Goal: Navigation & Orientation: Find specific page/section

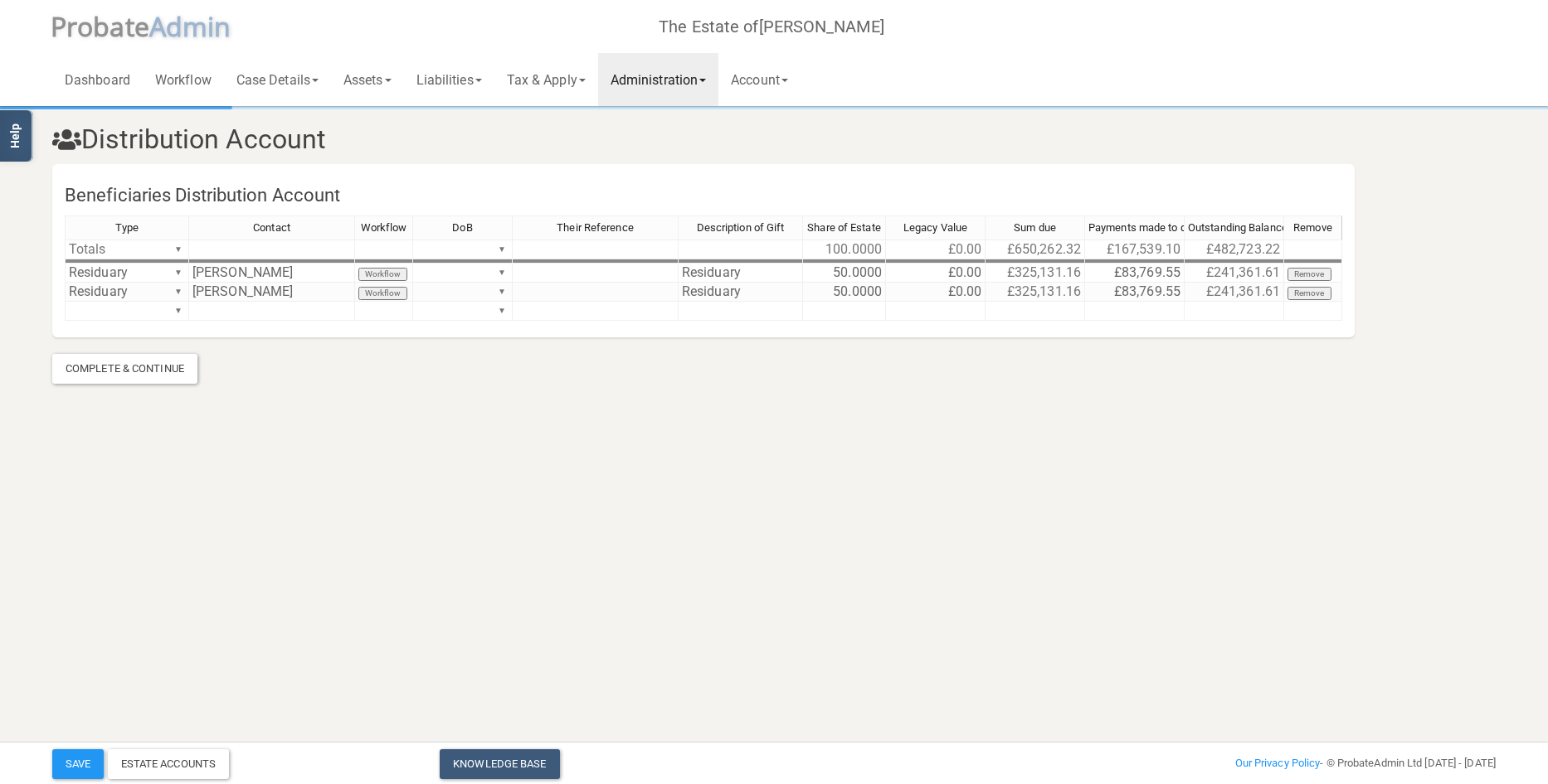
click at [665, 74] on link "Administration" at bounding box center [657, 79] width 120 height 53
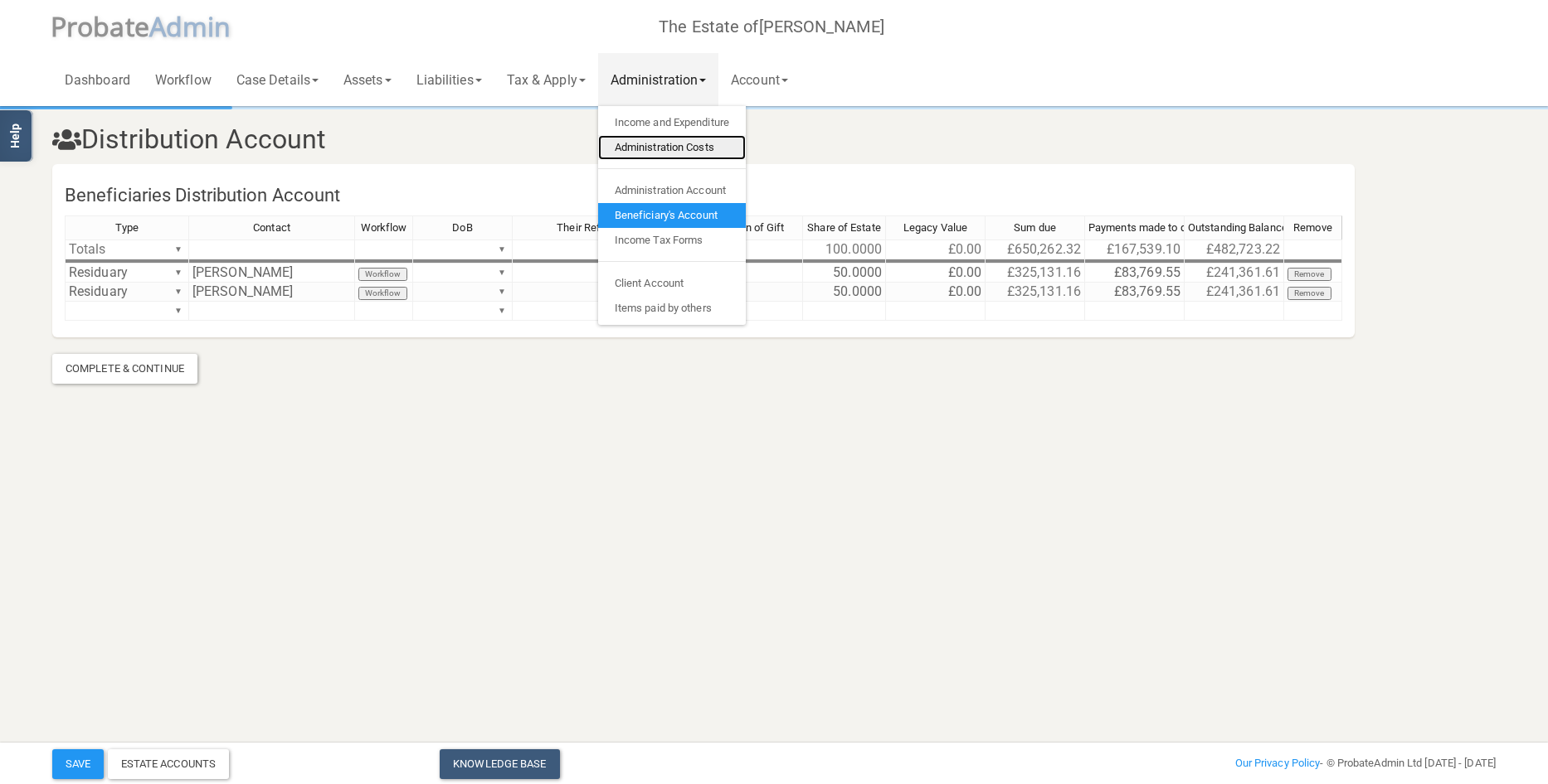
click at [652, 139] on link "Administration Costs" at bounding box center [671, 147] width 148 height 24
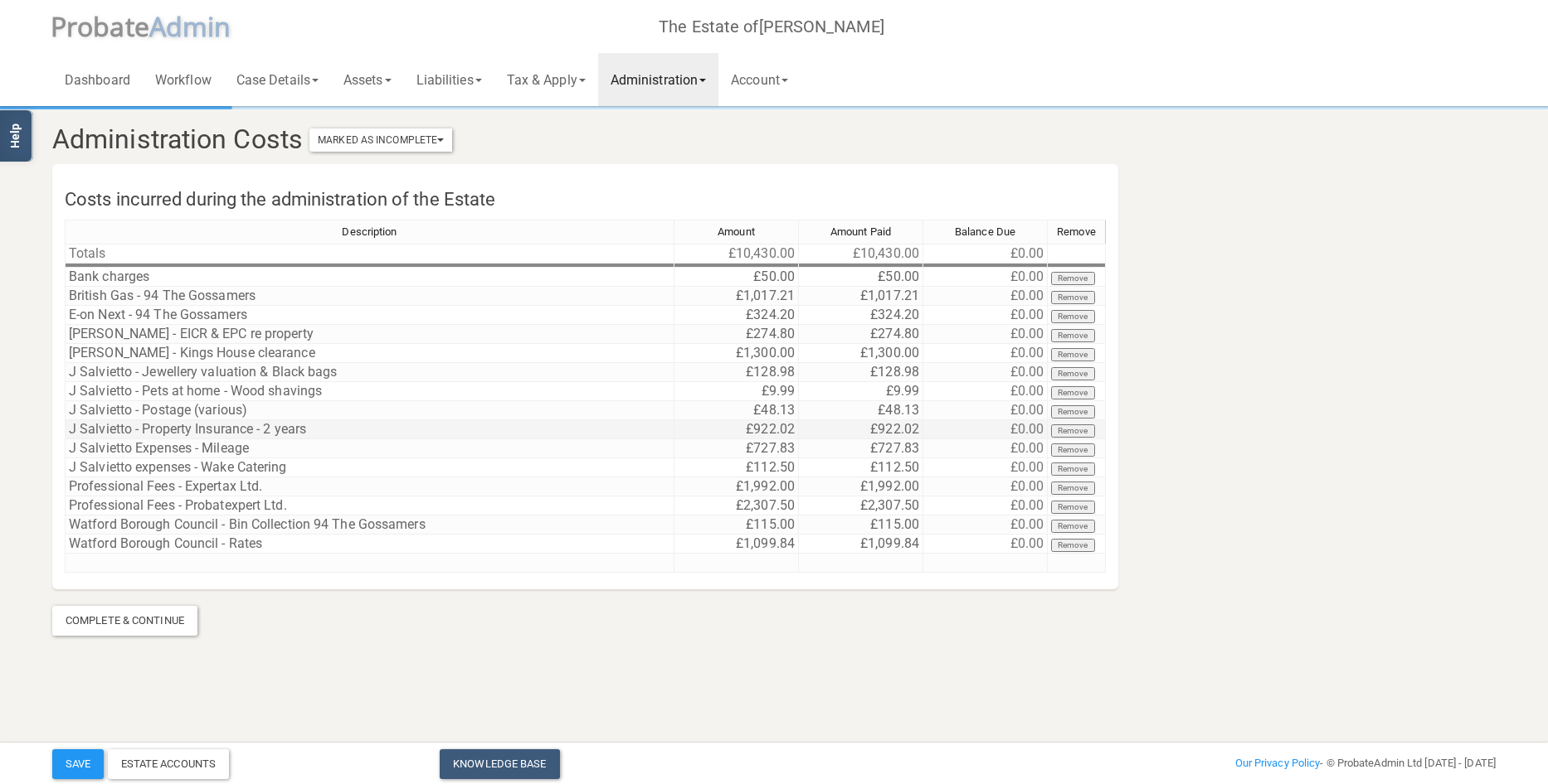
click at [752, 426] on td "£922.02" at bounding box center [735, 430] width 124 height 20
drag, startPoint x: 752, startPoint y: 426, endPoint x: 631, endPoint y: 408, distance: 122.3
click at [631, 408] on div "Description Amount Amount Paid Balance Due Remove Totals £10,430.00 £10,430.00 …" at bounding box center [585, 404] width 1040 height 369
type textarea "591.08"
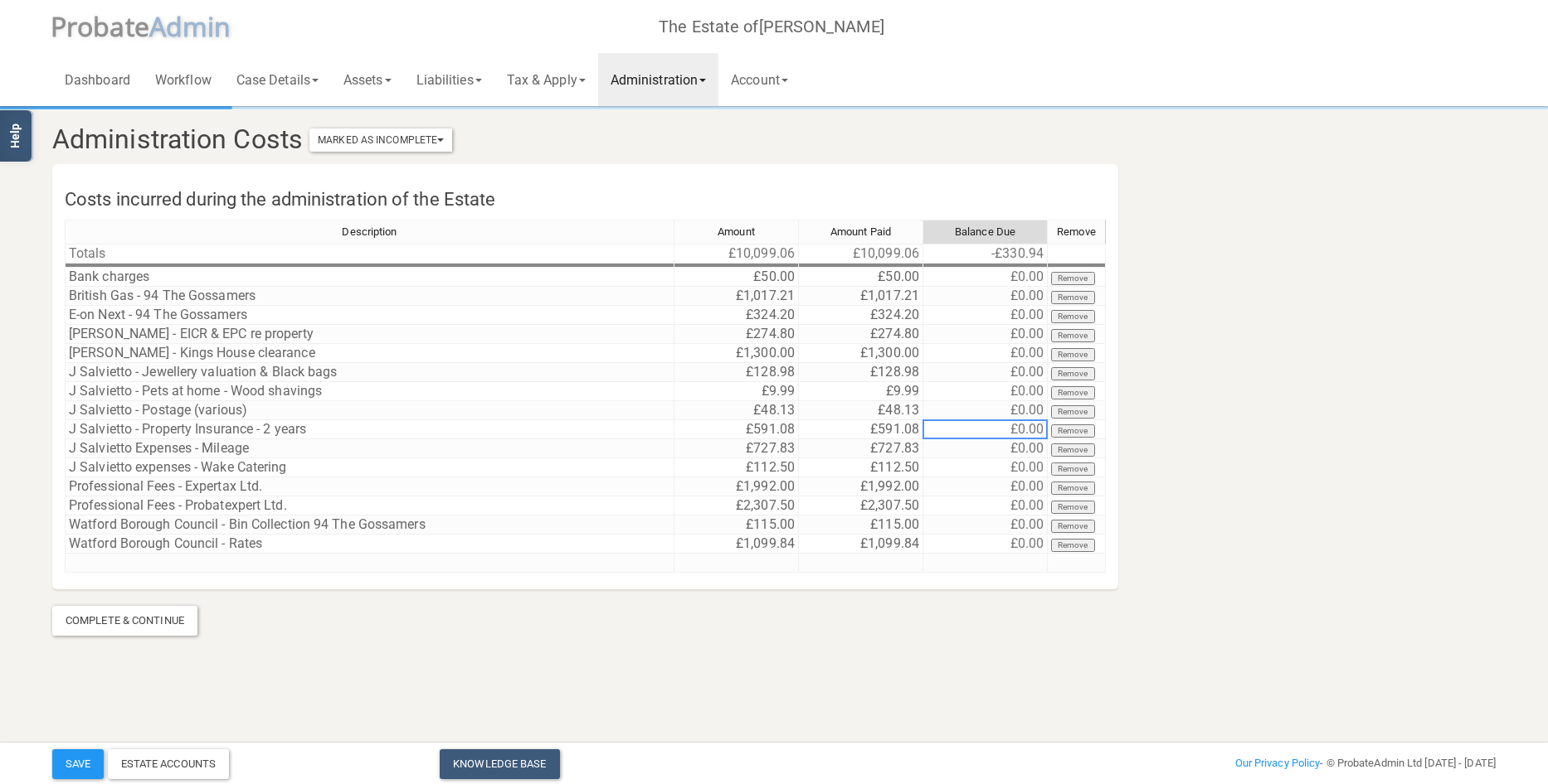
click at [666, 78] on link "Administration" at bounding box center [657, 79] width 120 height 53
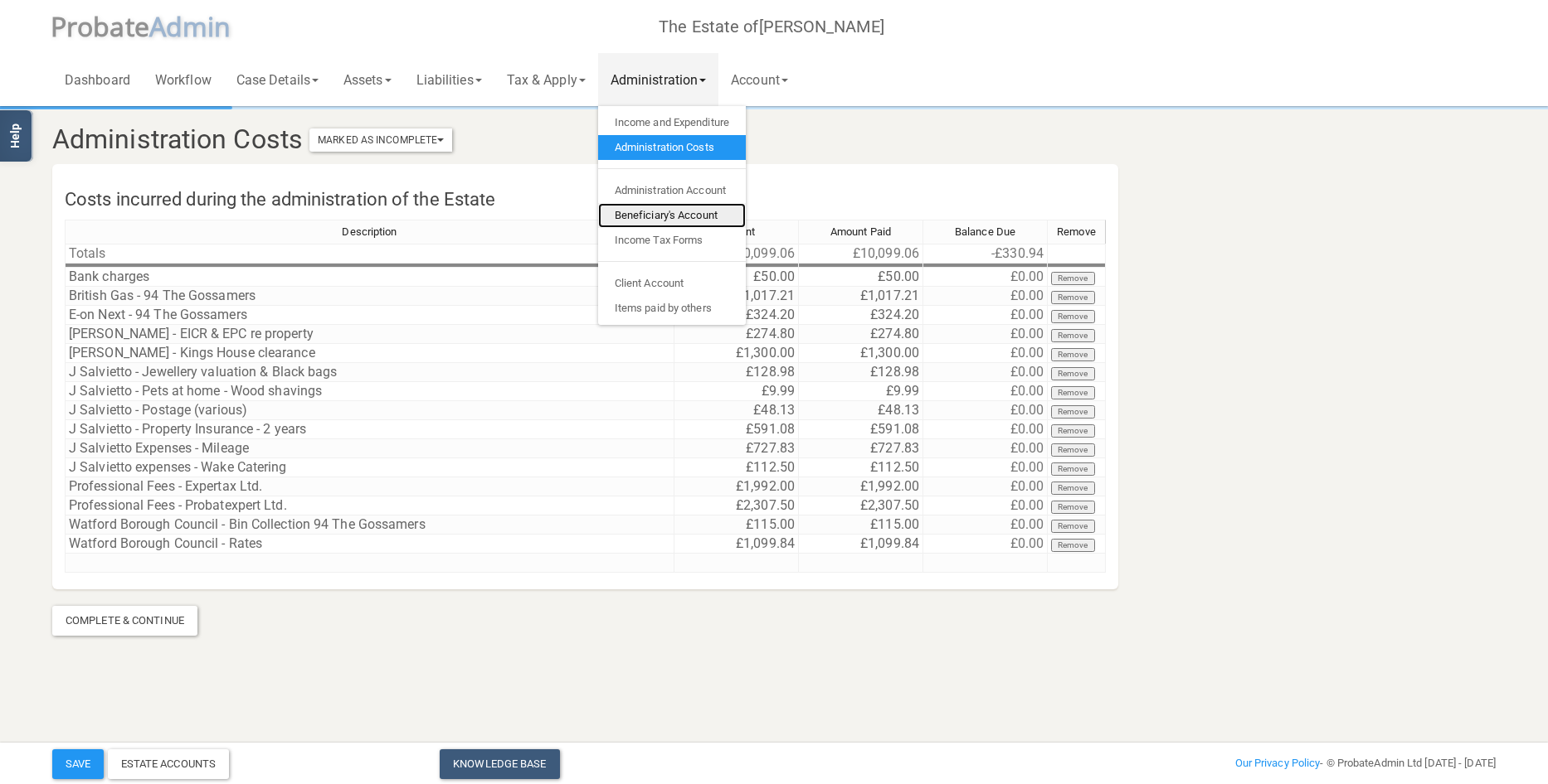
click at [658, 206] on link "Beneficiary's Account" at bounding box center [671, 215] width 148 height 24
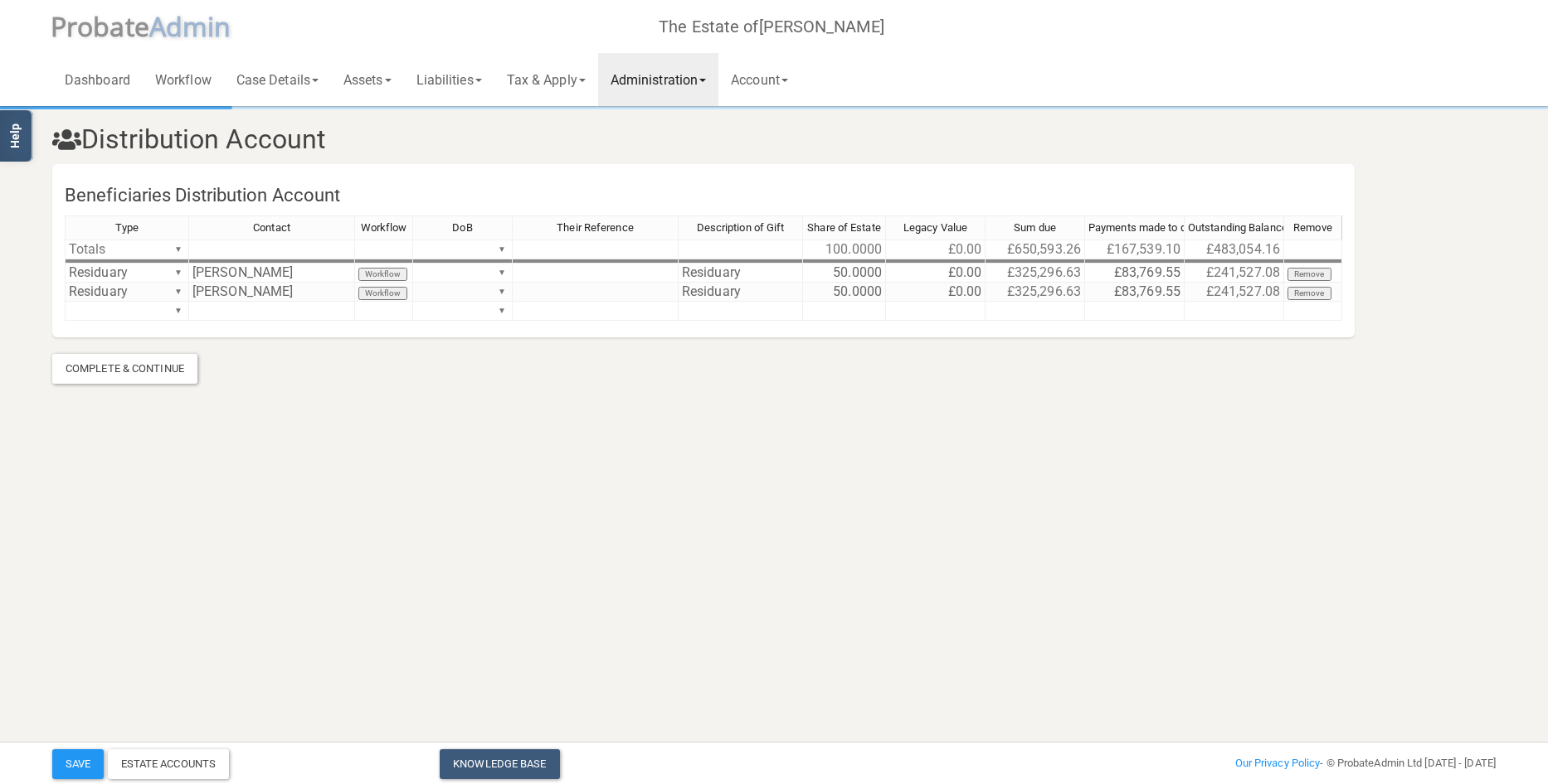
click at [676, 84] on link "Administration" at bounding box center [657, 79] width 120 height 53
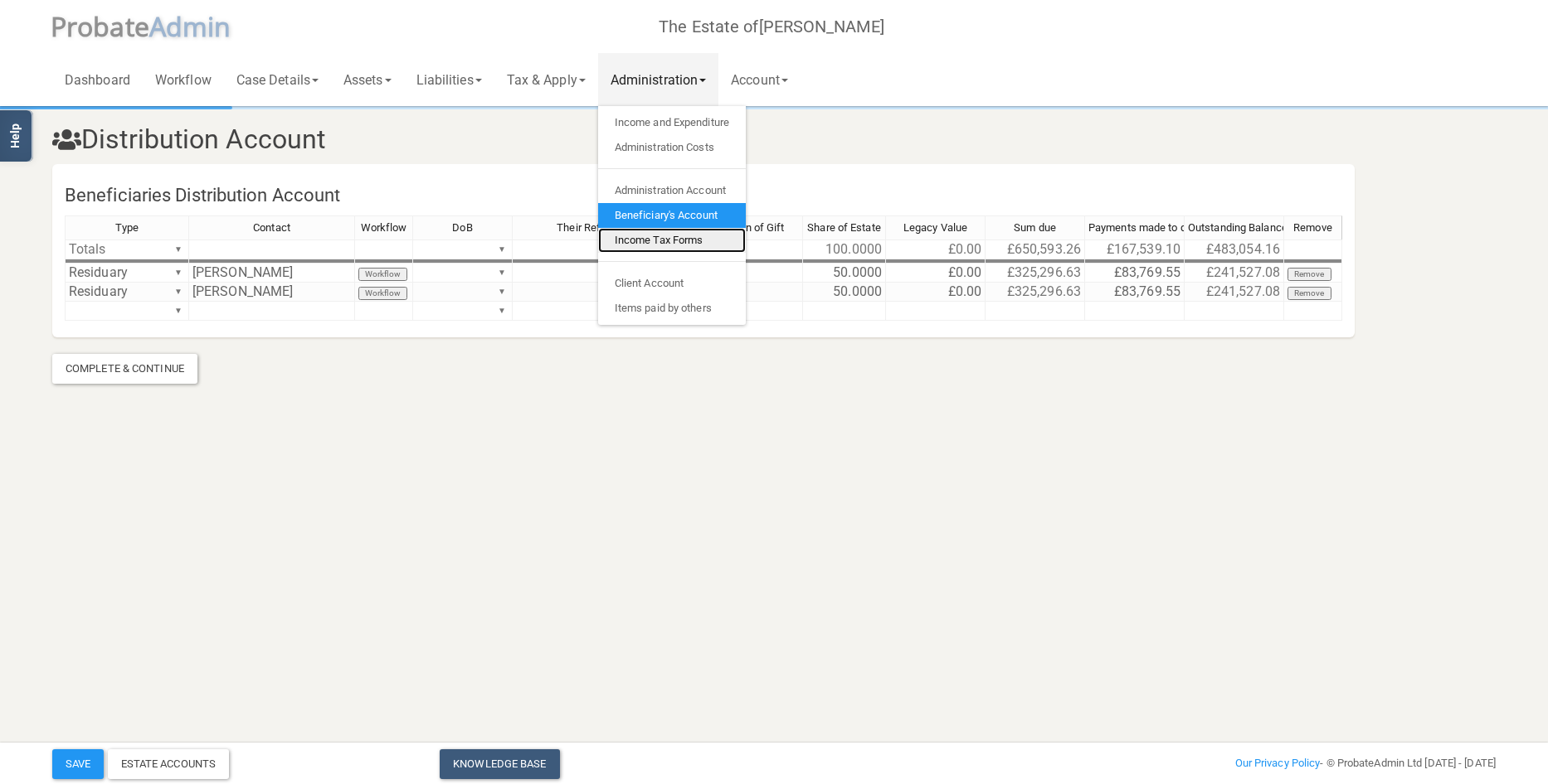
click at [673, 238] on link "Income Tax Forms" at bounding box center [671, 240] width 148 height 24
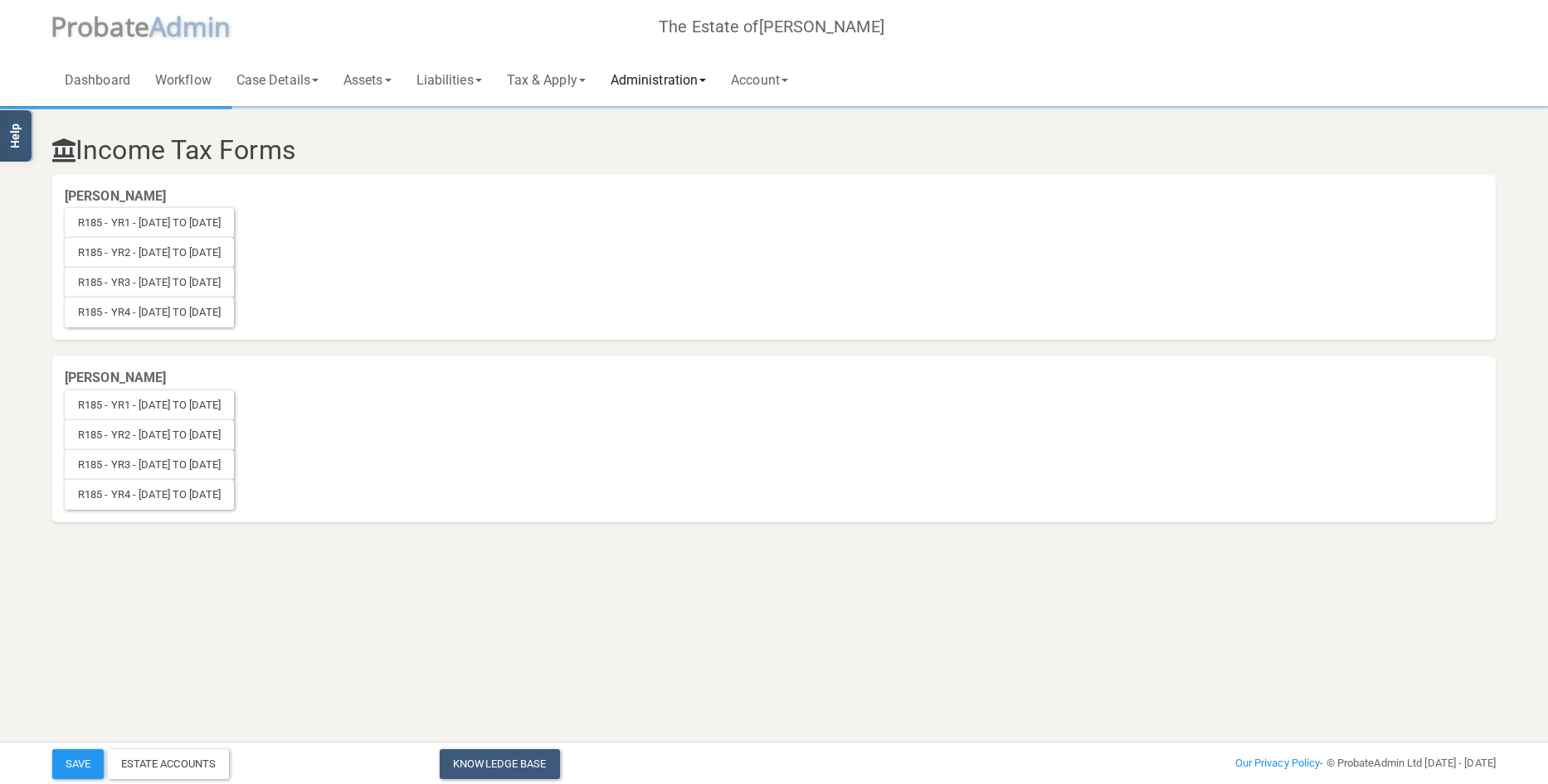
click at [669, 80] on link "Administration" at bounding box center [657, 79] width 120 height 53
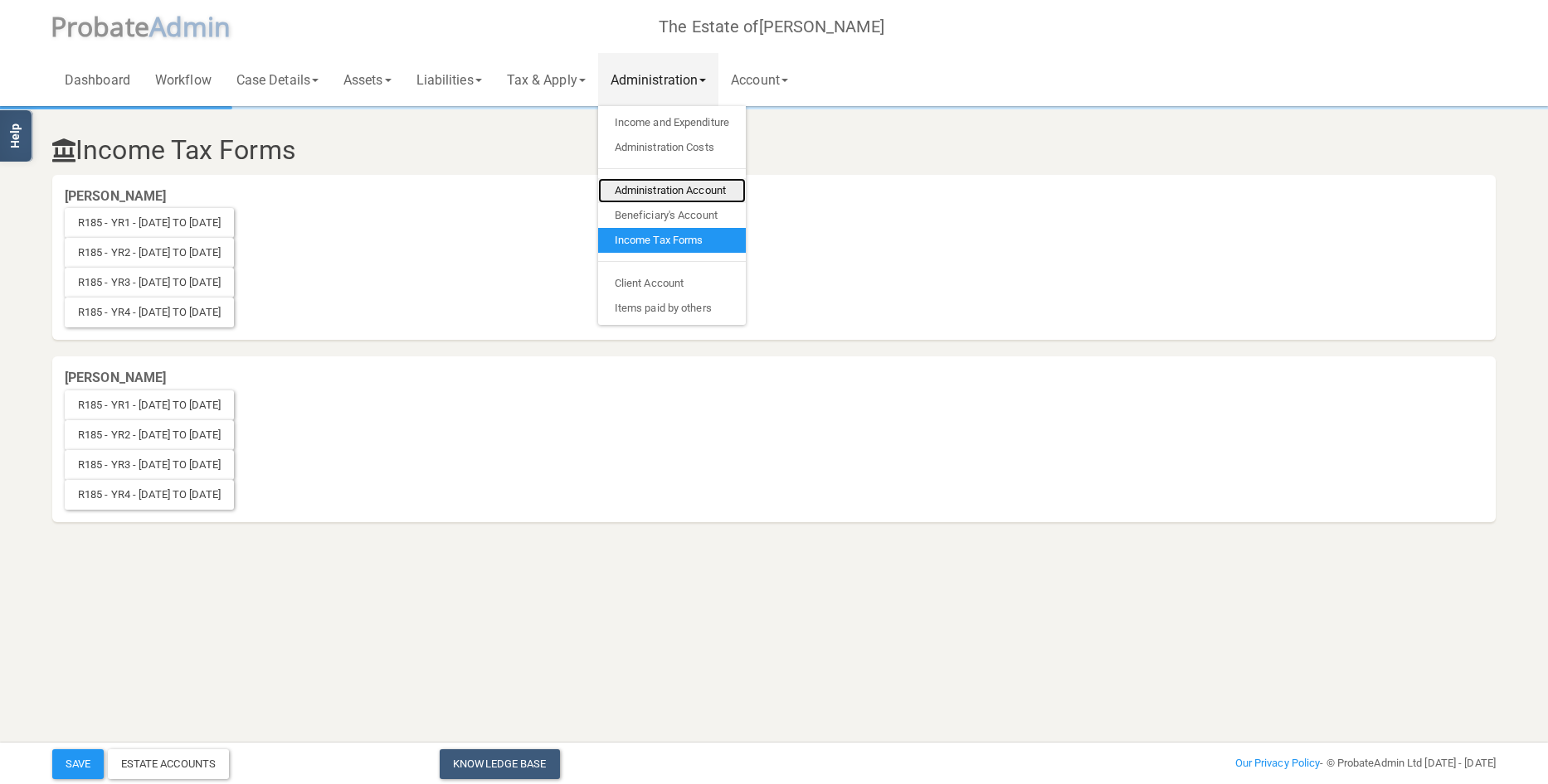
click at [661, 190] on link "Administration Account" at bounding box center [671, 190] width 148 height 24
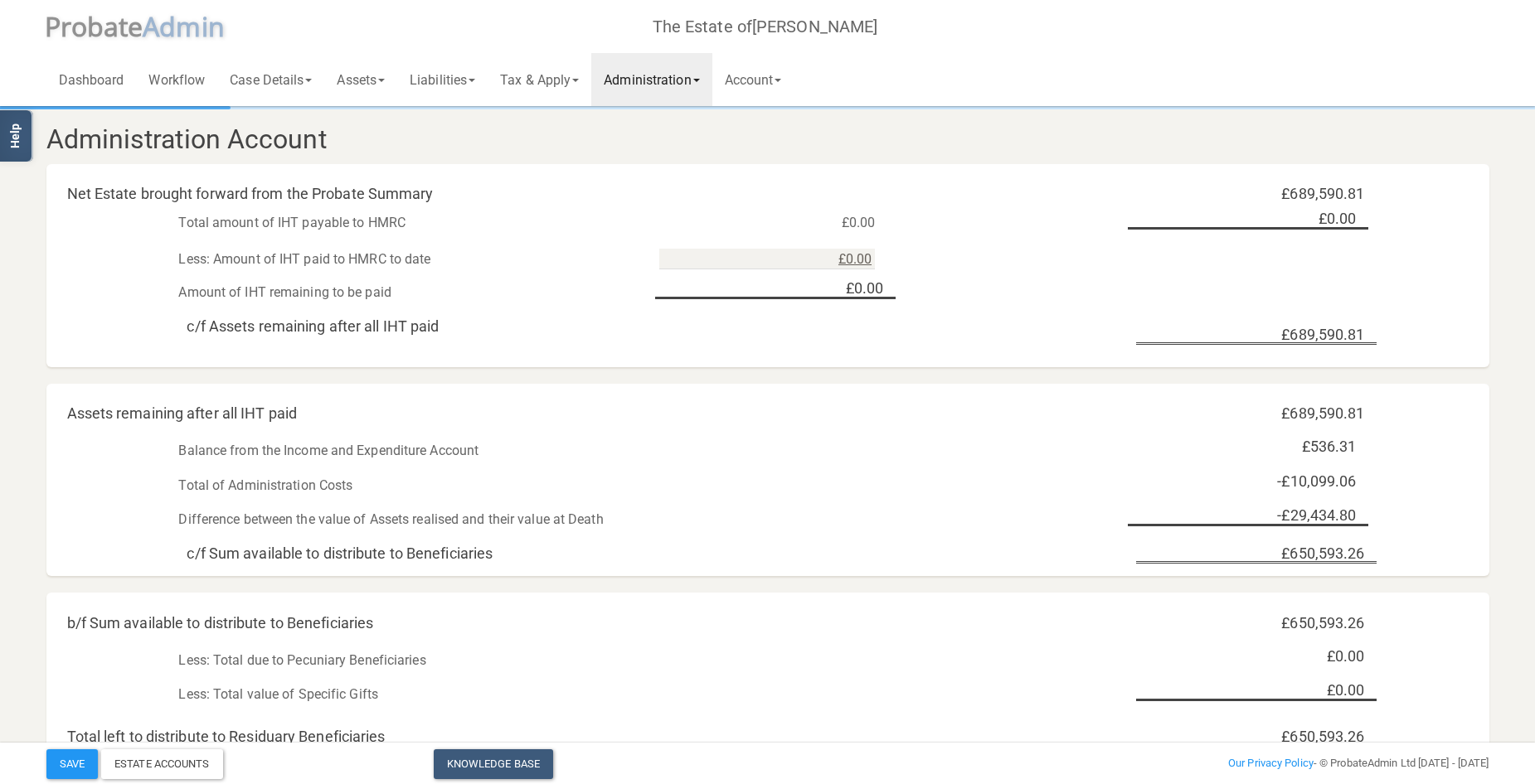
click at [688, 82] on link "Administration" at bounding box center [651, 79] width 120 height 53
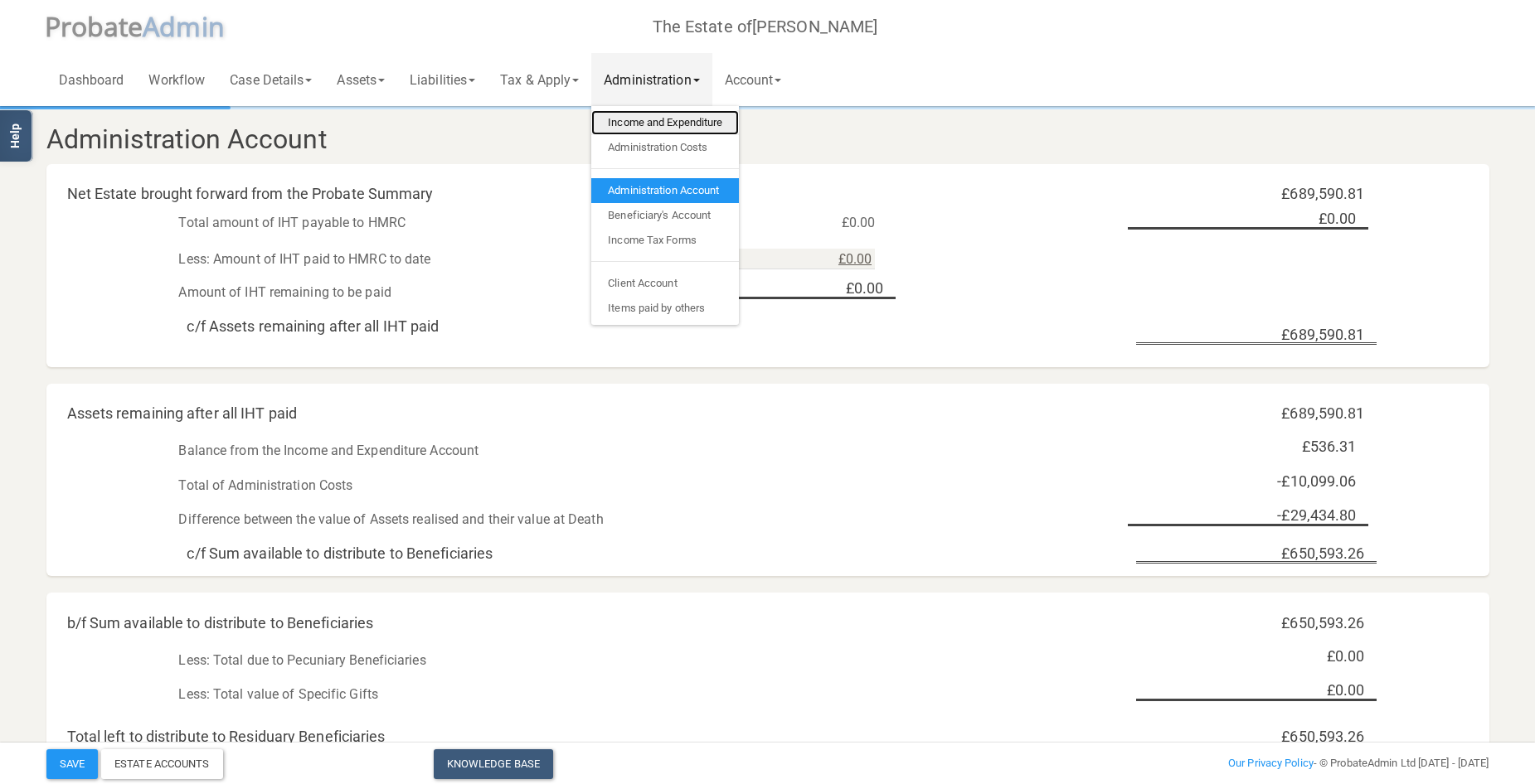
click at [676, 122] on link "Income and Expenditure" at bounding box center [665, 122] width 148 height 24
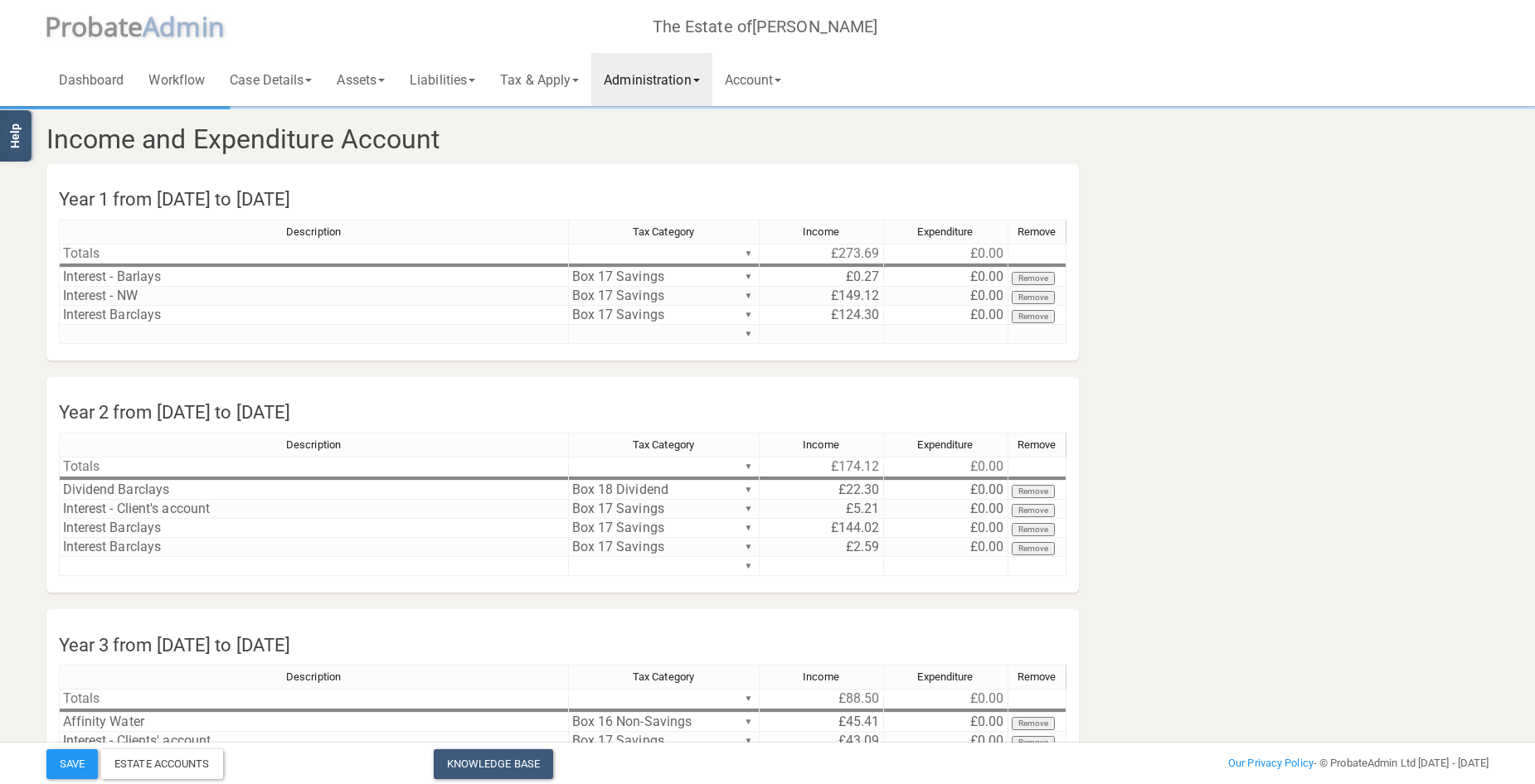
click at [681, 74] on link "Administration" at bounding box center [651, 79] width 120 height 53
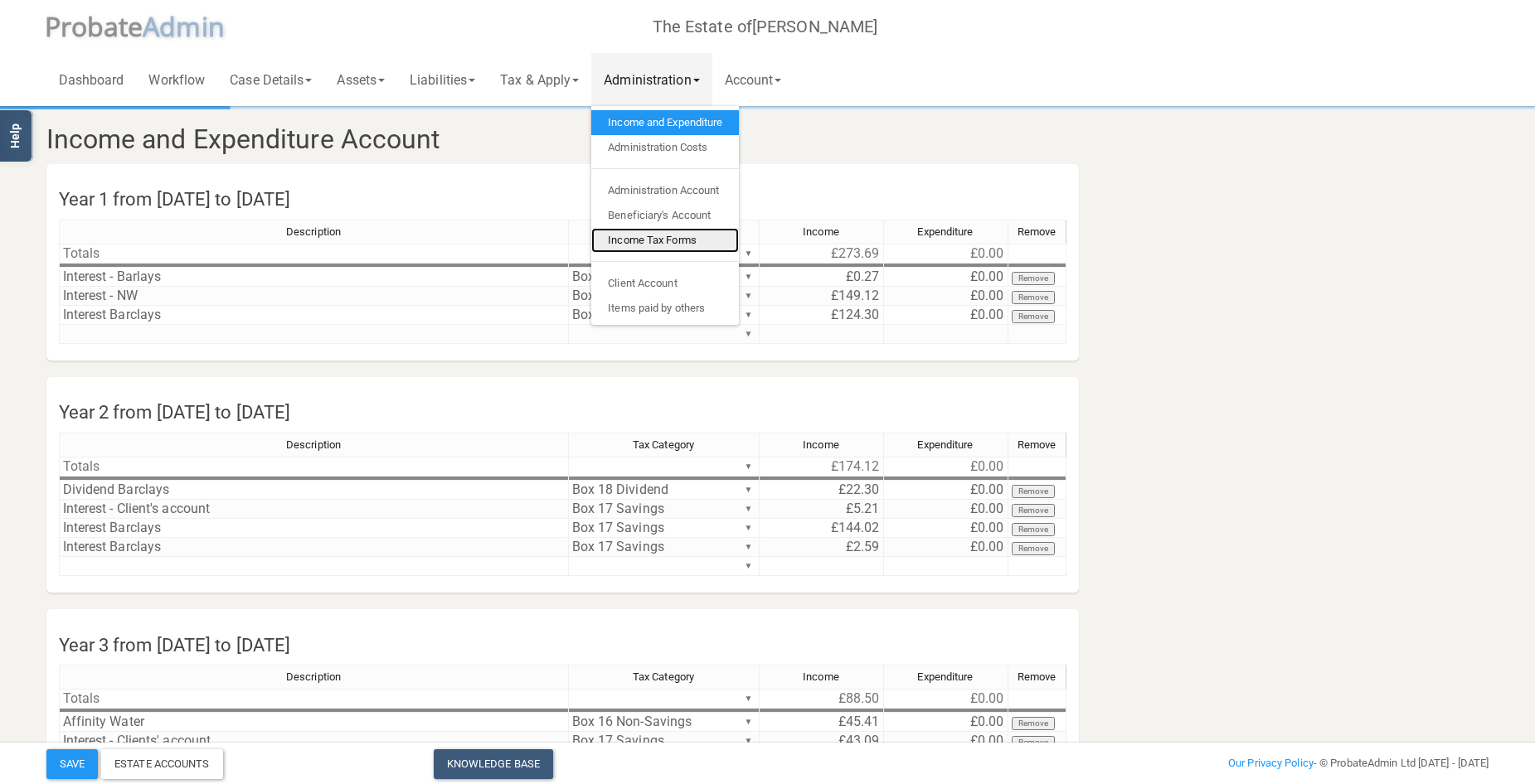
click at [658, 234] on link "Income Tax Forms" at bounding box center [665, 240] width 148 height 24
